Goal: Information Seeking & Learning: Learn about a topic

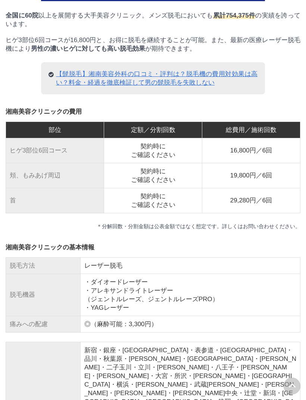
scroll to position [5933, 0]
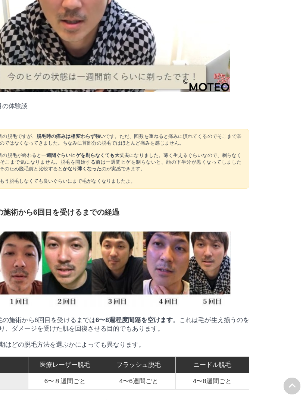
scroll to position [1657, 51]
